Goal: Task Accomplishment & Management: Manage account settings

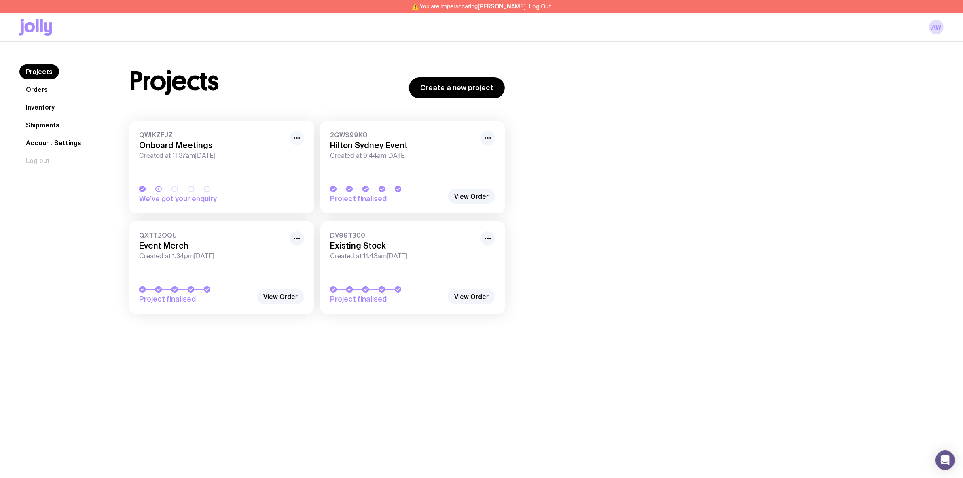
click at [296, 137] on icon "button" at bounding box center [297, 138] width 10 height 10
click at [265, 160] on div "Rename Hide" at bounding box center [278, 162] width 52 height 30
click at [265, 154] on button "Rename" at bounding box center [278, 156] width 39 height 8
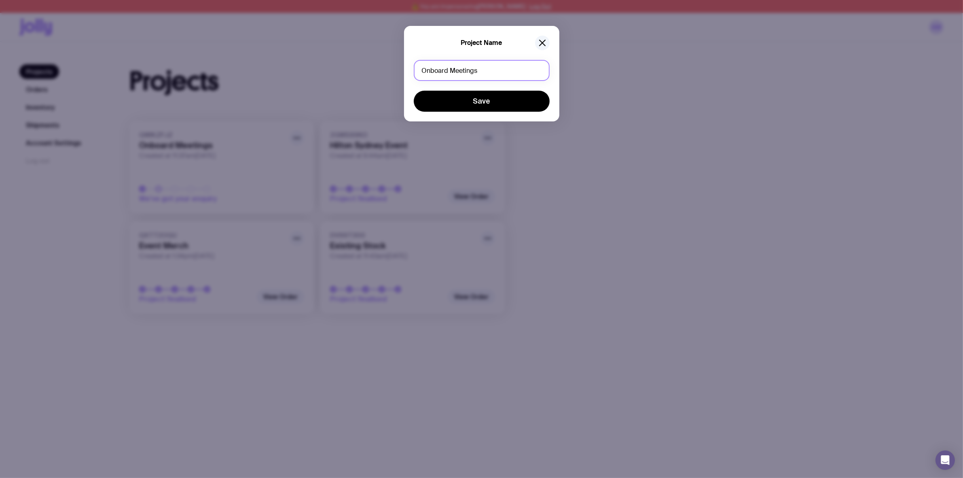
click at [440, 72] on input "Onboard Meetings" at bounding box center [482, 70] width 136 height 21
type input "Cooler Bag (Existing)"
click at [414, 91] on button "Save" at bounding box center [482, 101] width 136 height 21
